Goal: Task Accomplishment & Management: Use online tool/utility

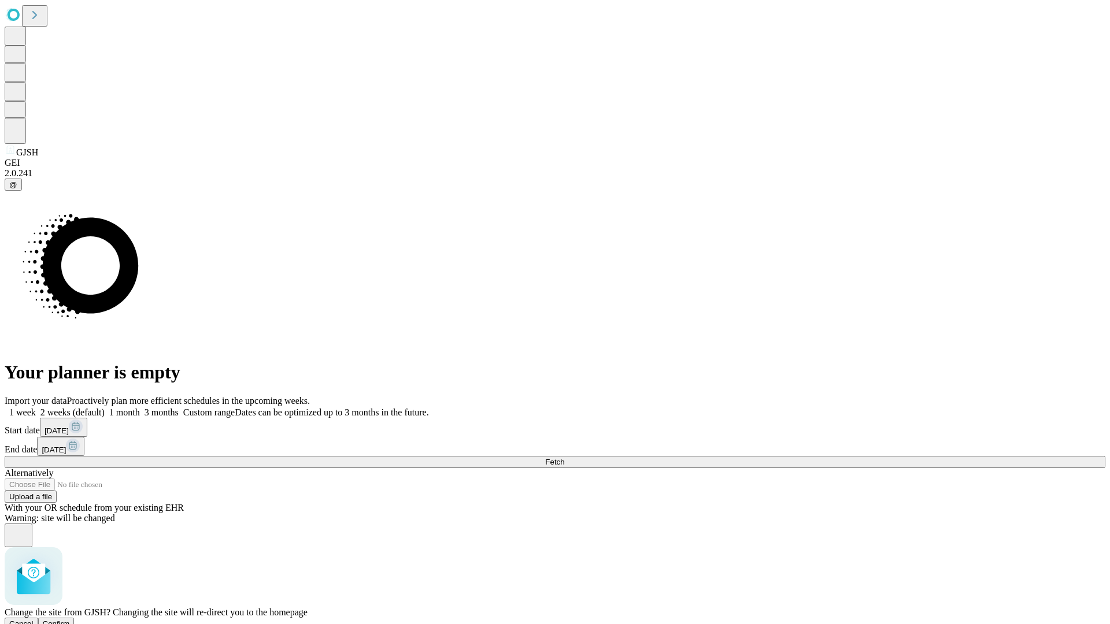
click at [70, 620] on span "Confirm" at bounding box center [56, 624] width 27 height 9
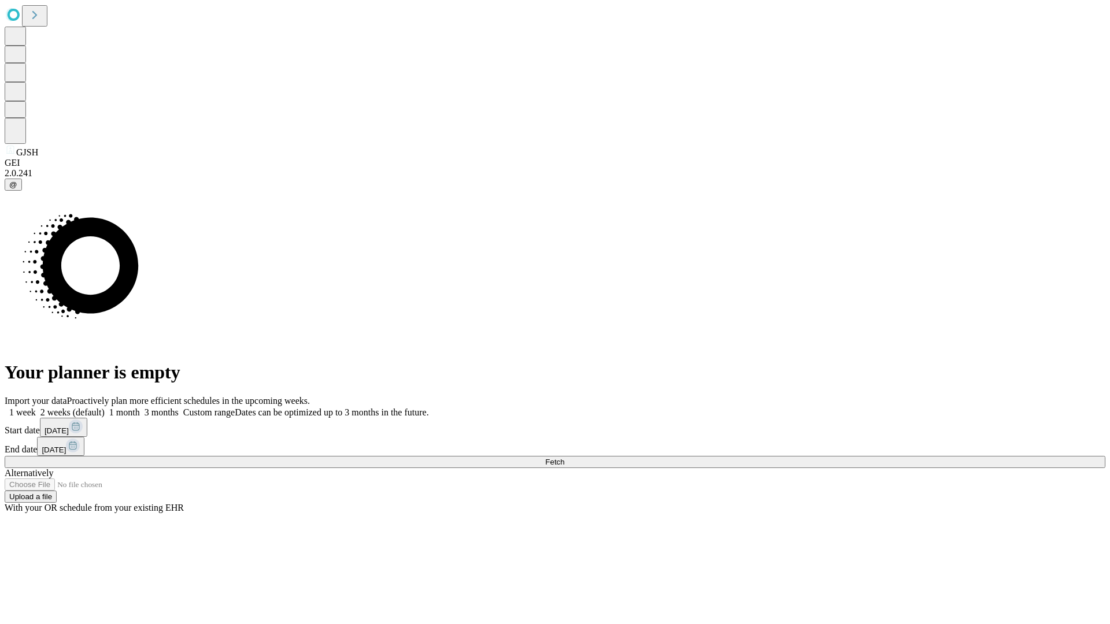
click at [36, 408] on label "1 week" at bounding box center [20, 413] width 31 height 10
click at [564, 458] on span "Fetch" at bounding box center [554, 462] width 19 height 9
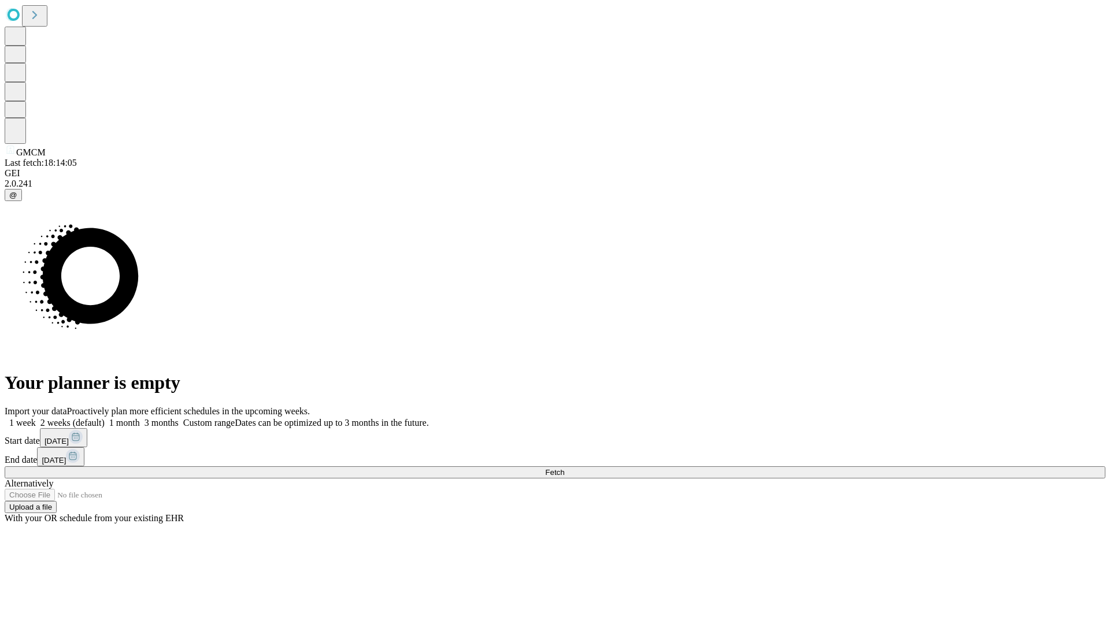
click at [564, 468] on span "Fetch" at bounding box center [554, 472] width 19 height 9
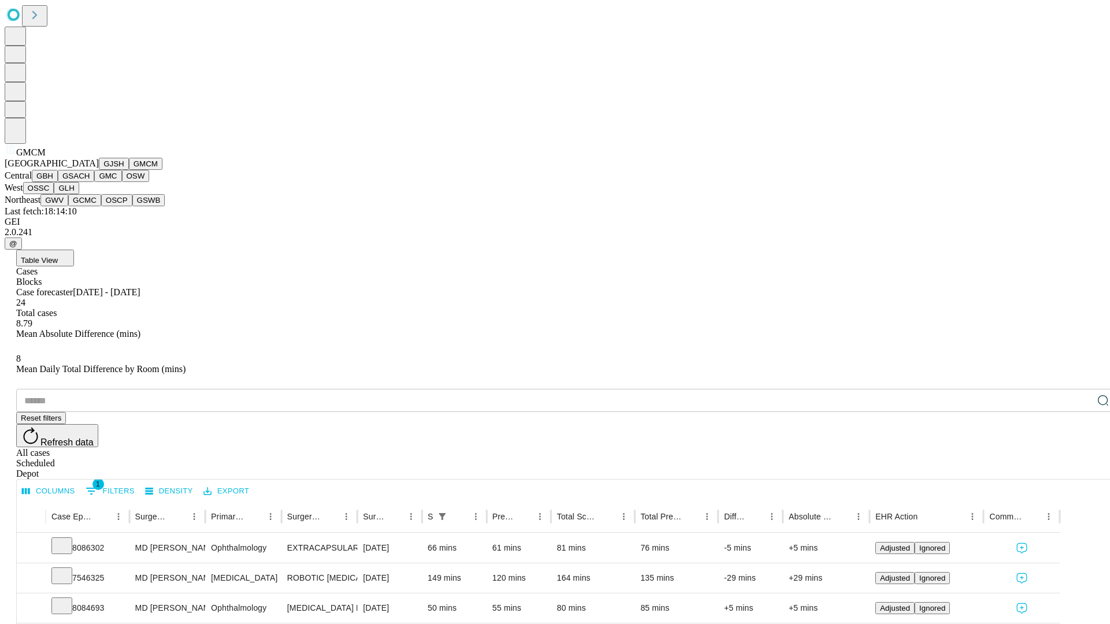
click at [58, 182] on button "GBH" at bounding box center [45, 176] width 26 height 12
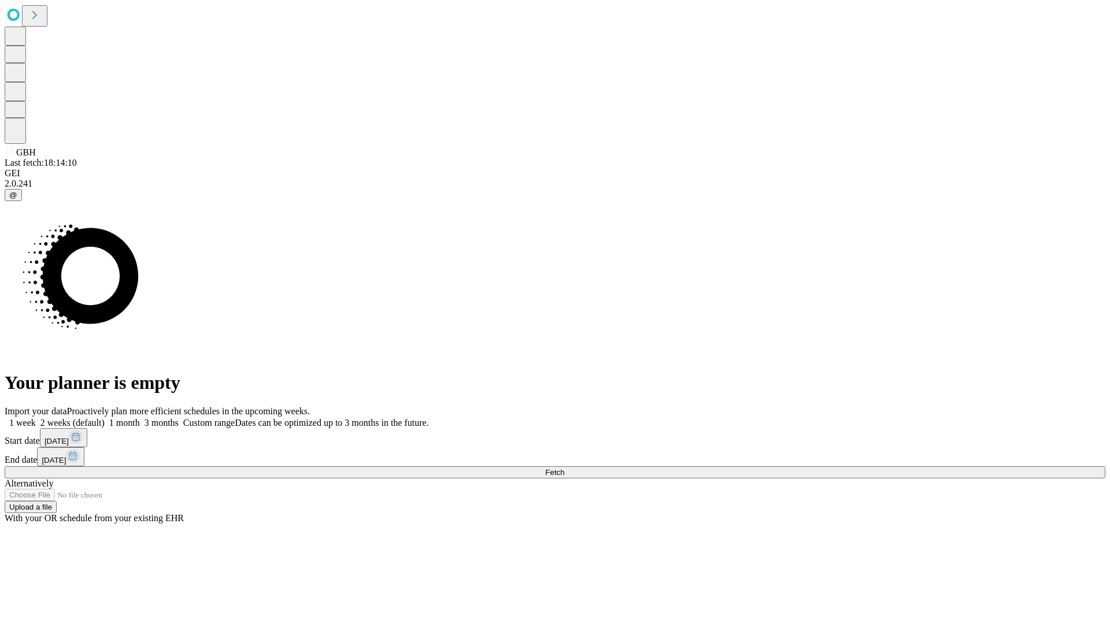
click at [36, 418] on label "1 week" at bounding box center [20, 423] width 31 height 10
click at [564, 468] on span "Fetch" at bounding box center [554, 472] width 19 height 9
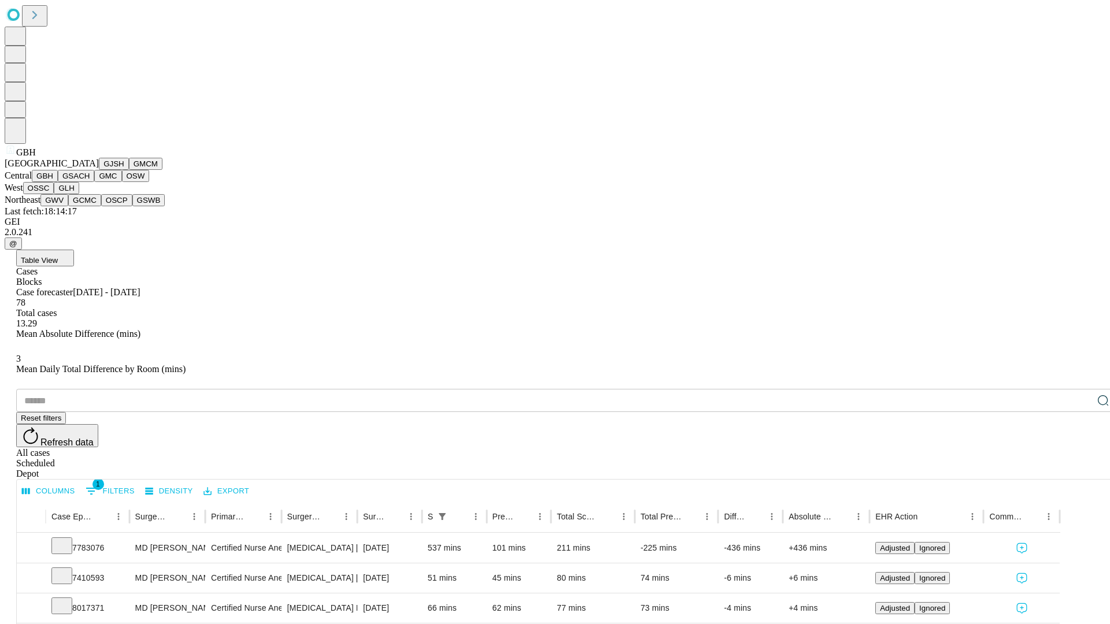
click at [90, 182] on button "GSACH" at bounding box center [76, 176] width 36 height 12
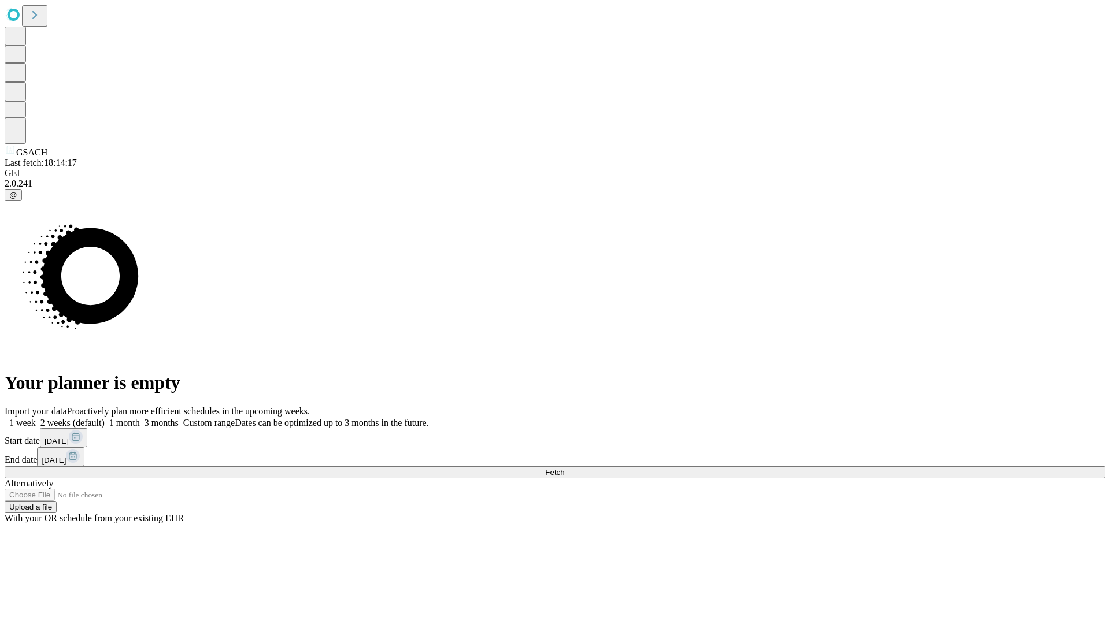
click at [36, 418] on label "1 week" at bounding box center [20, 423] width 31 height 10
click at [564, 468] on span "Fetch" at bounding box center [554, 472] width 19 height 9
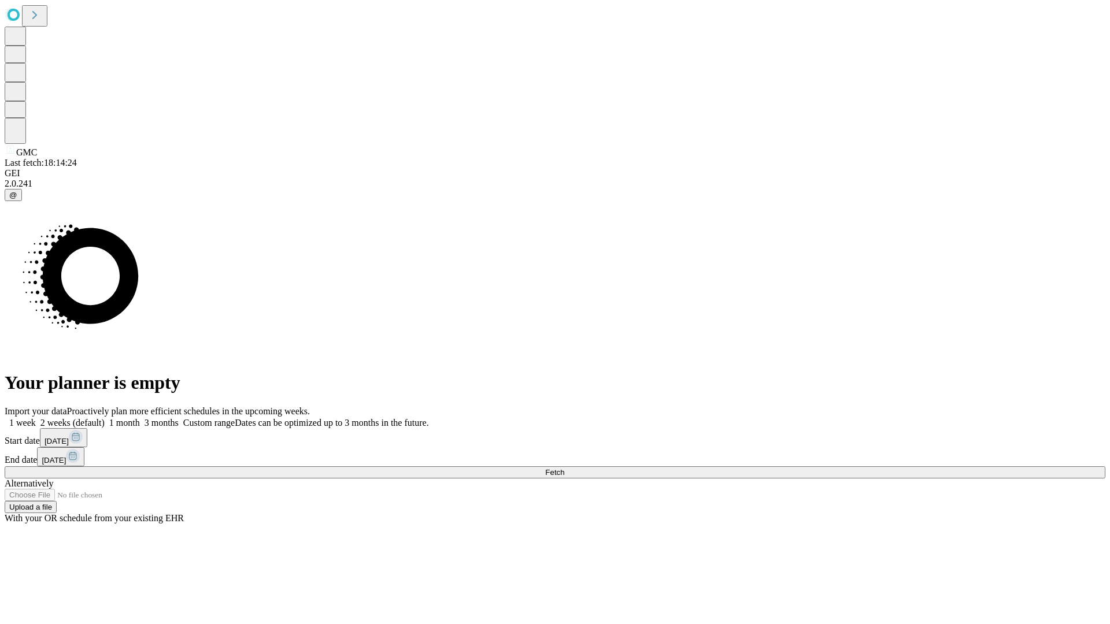
click at [36, 418] on label "1 week" at bounding box center [20, 423] width 31 height 10
click at [564, 468] on span "Fetch" at bounding box center [554, 472] width 19 height 9
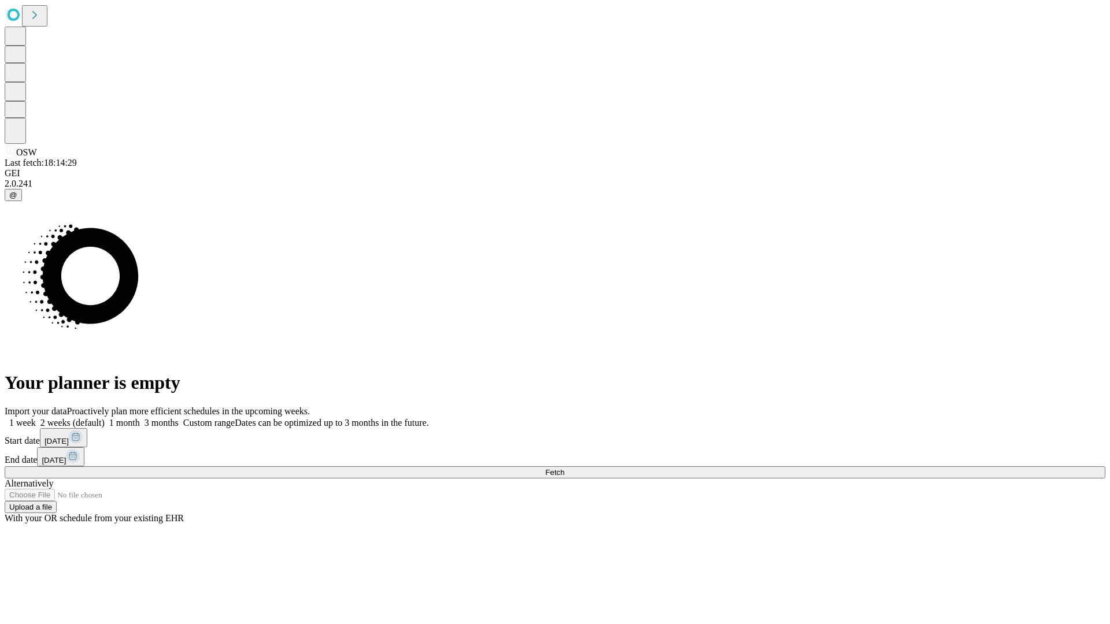
click at [36, 418] on label "1 week" at bounding box center [20, 423] width 31 height 10
click at [564, 468] on span "Fetch" at bounding box center [554, 472] width 19 height 9
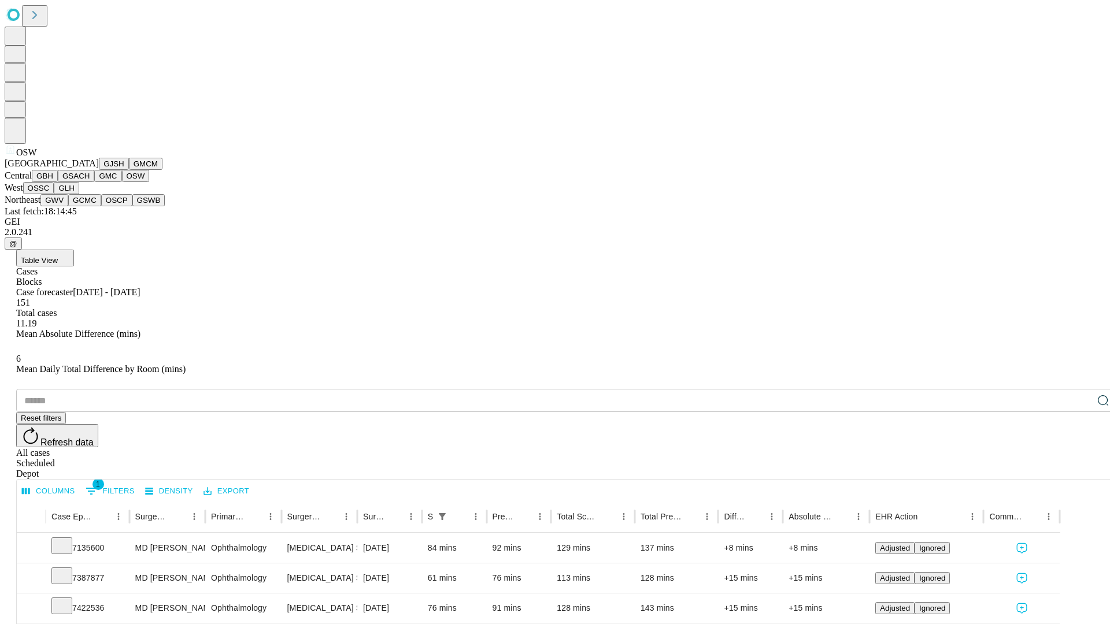
click at [54, 194] on button "OSSC" at bounding box center [38, 188] width 31 height 12
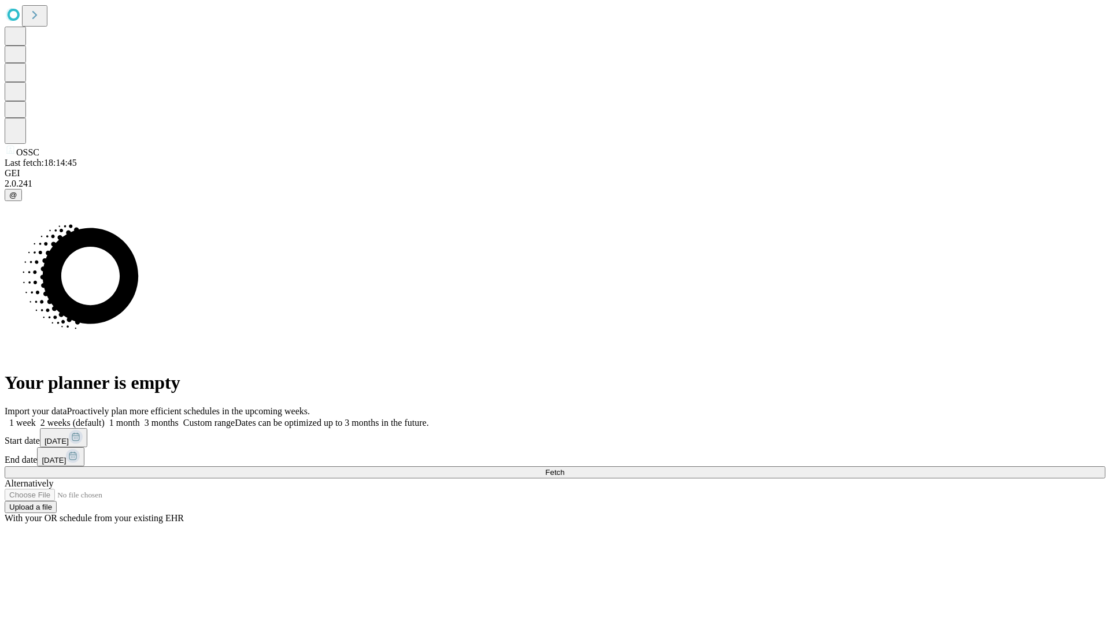
click at [36, 418] on label "1 week" at bounding box center [20, 423] width 31 height 10
click at [564, 468] on span "Fetch" at bounding box center [554, 472] width 19 height 9
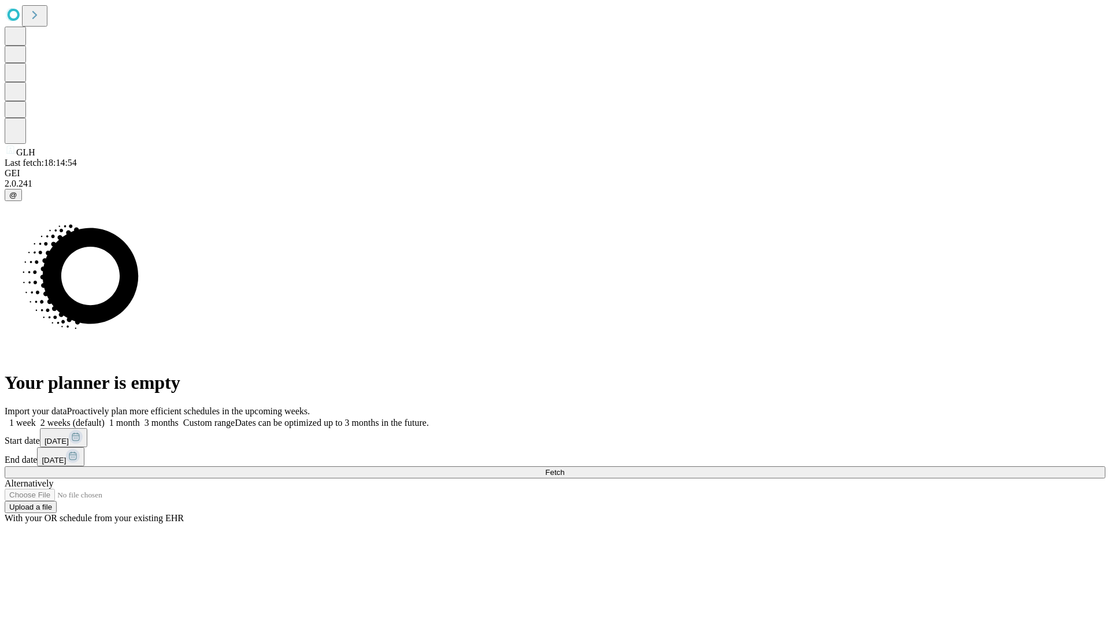
click at [36, 418] on label "1 week" at bounding box center [20, 423] width 31 height 10
click at [564, 468] on span "Fetch" at bounding box center [554, 472] width 19 height 9
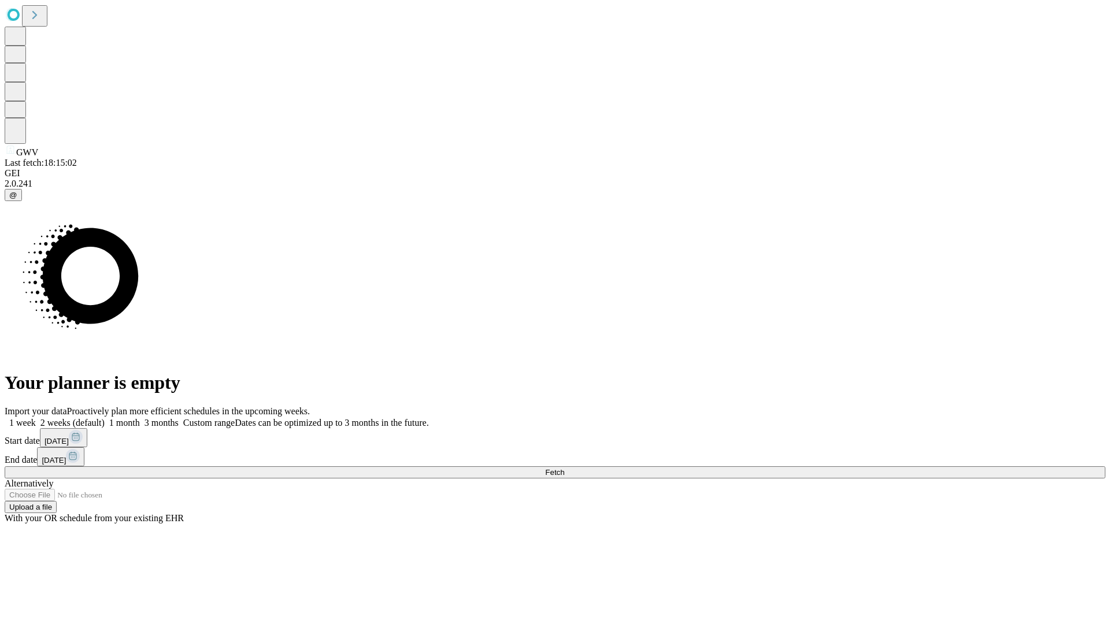
click at [36, 418] on label "1 week" at bounding box center [20, 423] width 31 height 10
click at [564, 468] on span "Fetch" at bounding box center [554, 472] width 19 height 9
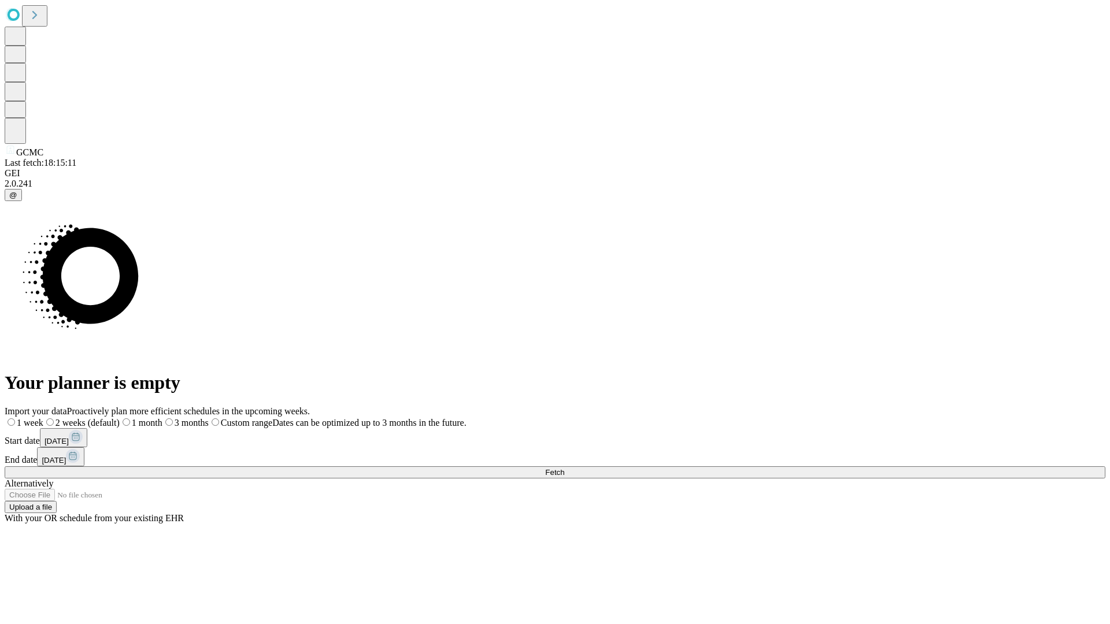
click at [43, 418] on label "1 week" at bounding box center [24, 423] width 39 height 10
click at [564, 468] on span "Fetch" at bounding box center [554, 472] width 19 height 9
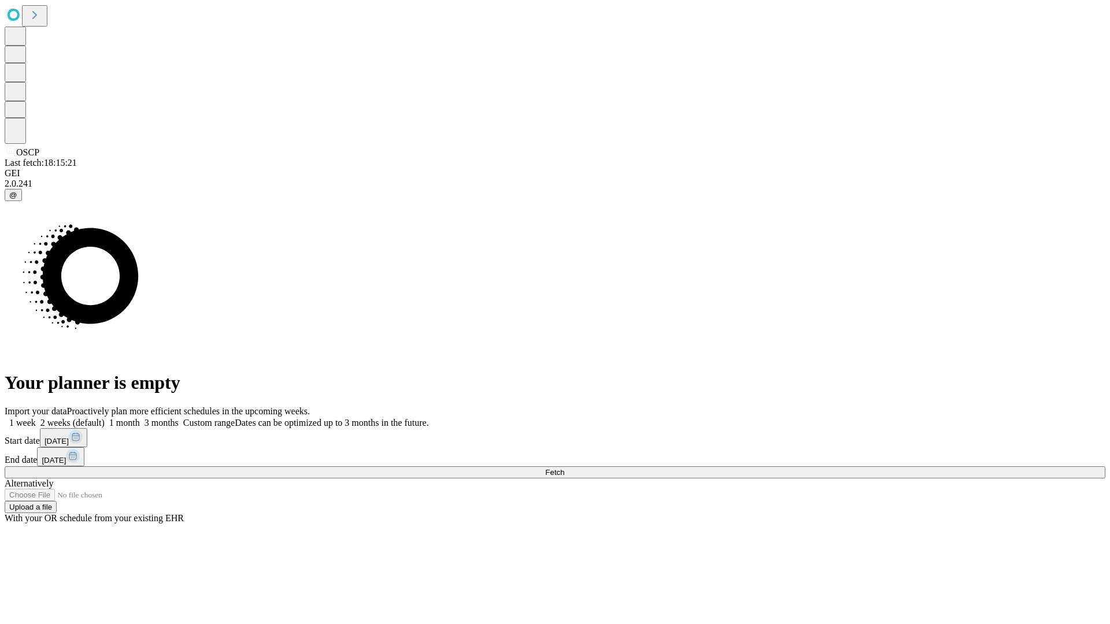
click at [36, 418] on label "1 week" at bounding box center [20, 423] width 31 height 10
click at [564, 468] on span "Fetch" at bounding box center [554, 472] width 19 height 9
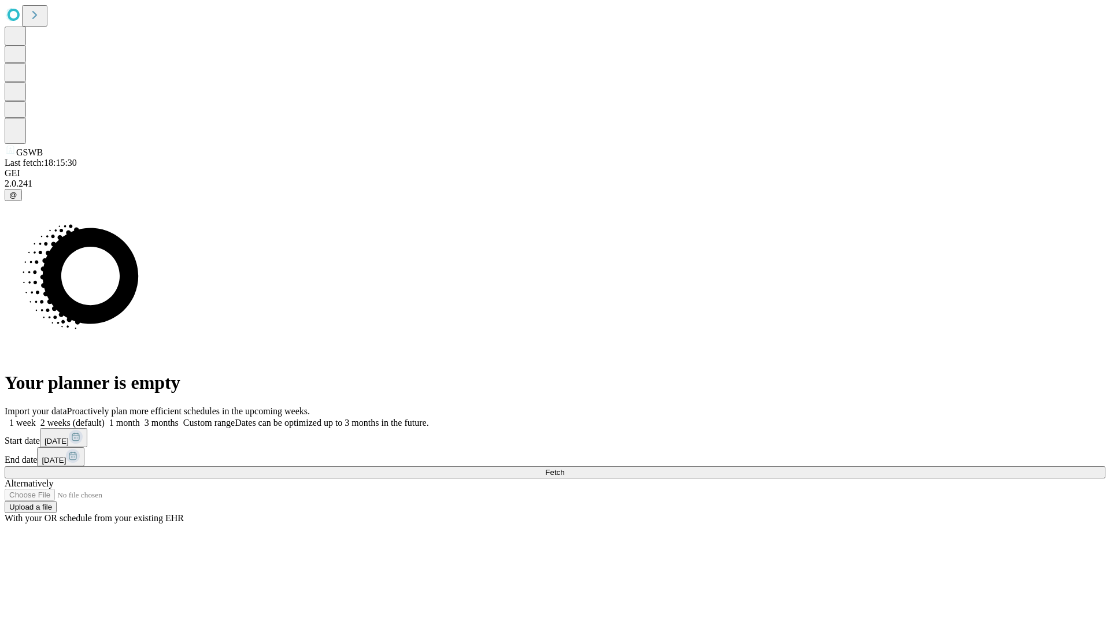
click at [36, 418] on label "1 week" at bounding box center [20, 423] width 31 height 10
click at [564, 468] on span "Fetch" at bounding box center [554, 472] width 19 height 9
